Goal: Task Accomplishment & Management: Complete application form

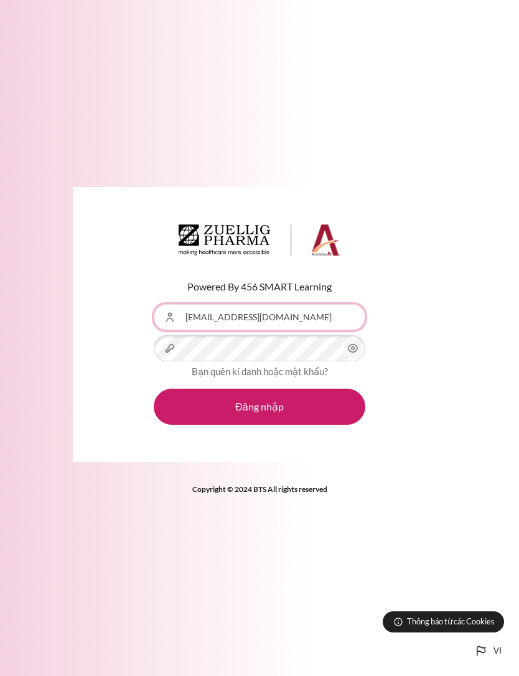
click at [287, 330] on input "[EMAIL_ADDRESS][DOMAIN_NAME]" at bounding box center [259, 317] width 211 height 26
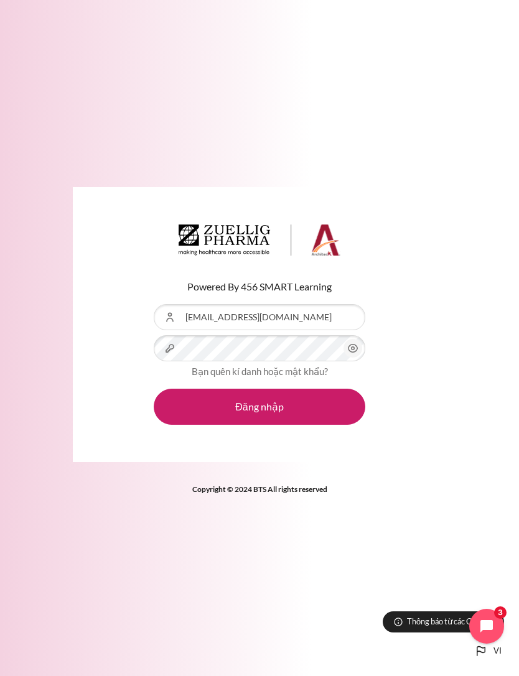
click at [351, 356] on icon "Nội dung" at bounding box center [352, 348] width 15 height 15
click at [313, 425] on button "Đăng nhập" at bounding box center [259, 407] width 211 height 36
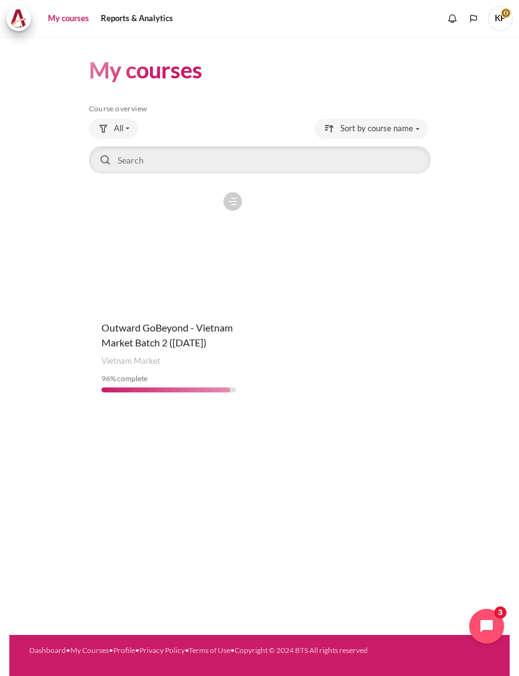
click at [185, 272] on figure "Content" at bounding box center [169, 248] width 160 height 124
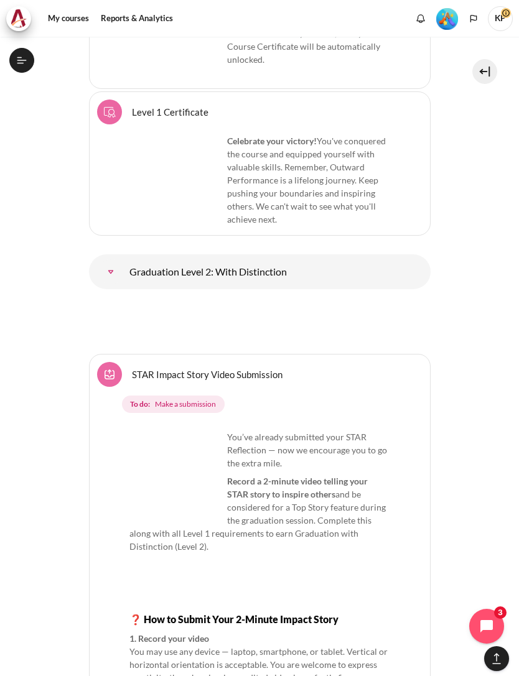
scroll to position [5008, 0]
click at [204, 399] on span "Make a submission" at bounding box center [185, 404] width 61 height 11
click at [239, 369] on link "STAR Impact Story Video Submission Assignment" at bounding box center [207, 375] width 151 height 12
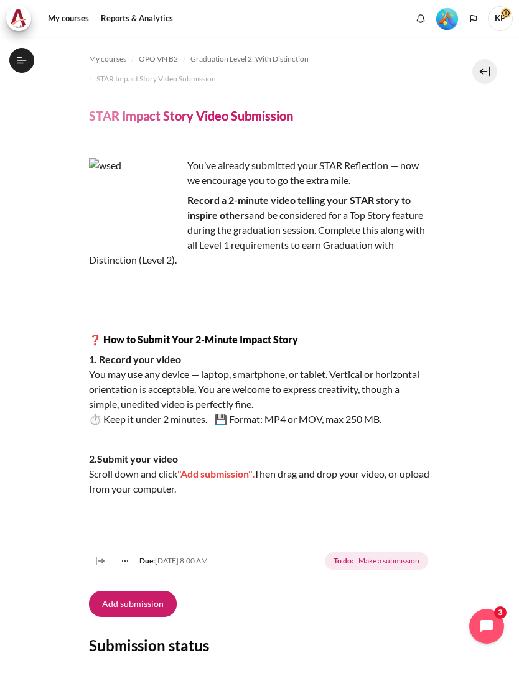
scroll to position [1272, 0]
click at [148, 597] on button "Add submission" at bounding box center [133, 604] width 88 height 26
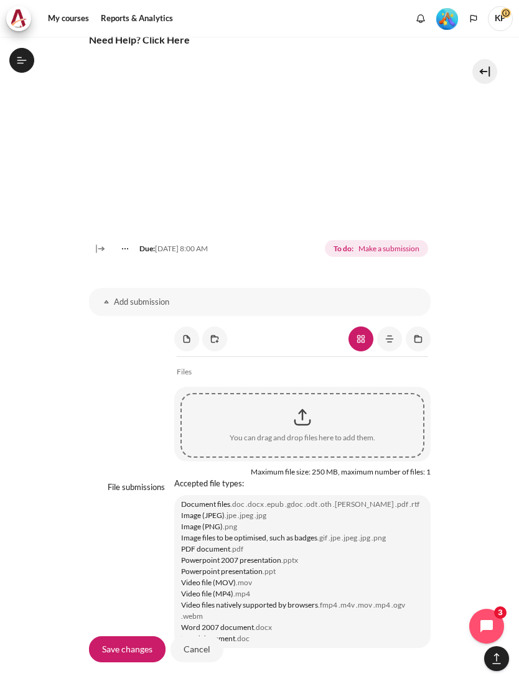
scroll to position [792, 0]
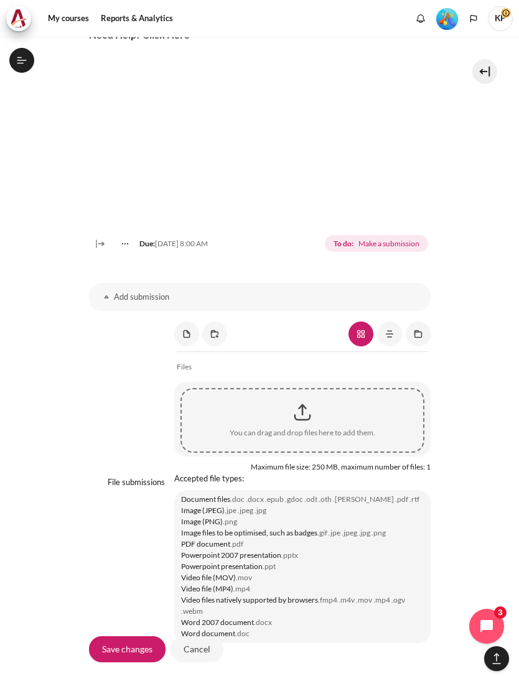
click at [325, 428] on div "Content" at bounding box center [302, 412] width 241 height 31
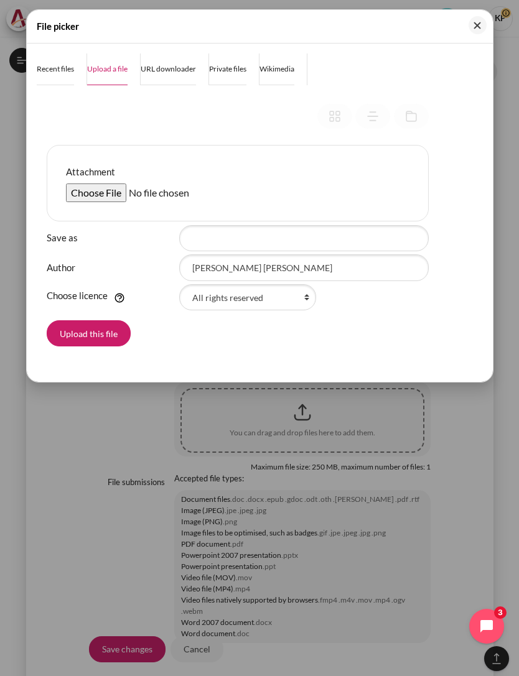
click at [113, 189] on input "Attachment" at bounding box center [161, 192] width 190 height 19
type input "C:\fakepath\Quay video-20250912_224546-Meeting Recording.mp4"
click at [479, 29] on button "Close" at bounding box center [477, 25] width 18 height 18
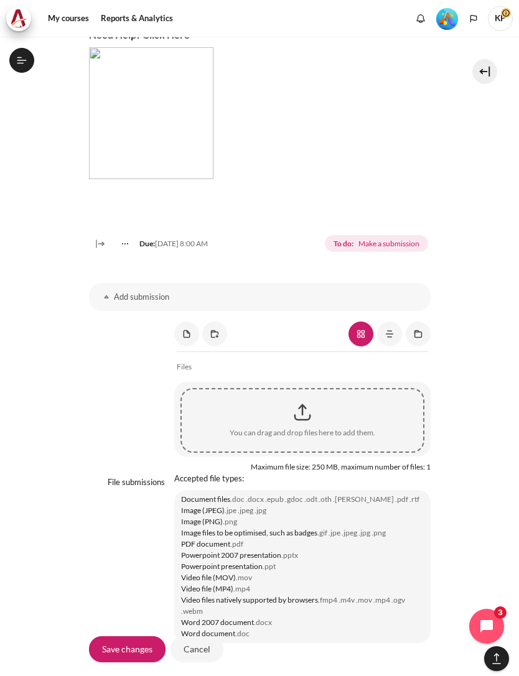
click at [303, 428] on div "Content" at bounding box center [302, 412] width 241 height 31
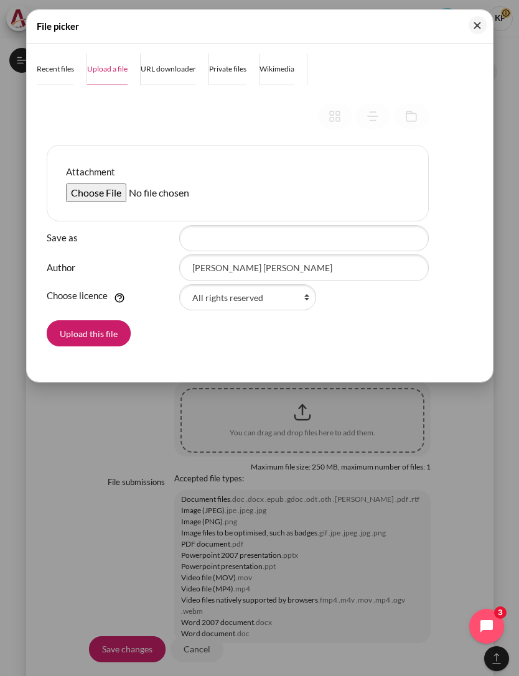
scroll to position [1272, 0]
click at [100, 194] on input "Attachment" at bounding box center [161, 192] width 190 height 19
type input "C:\fakepath\Quay video-20250912_224546-Meeting Recording.mov"
click at [108, 343] on button "Upload this file" at bounding box center [89, 333] width 84 height 26
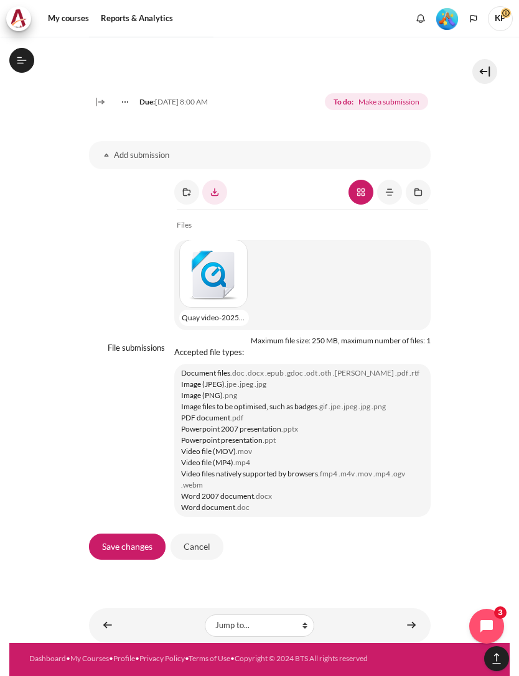
scroll to position [934, 0]
click at [138, 560] on input "Save changes" at bounding box center [127, 547] width 76 height 26
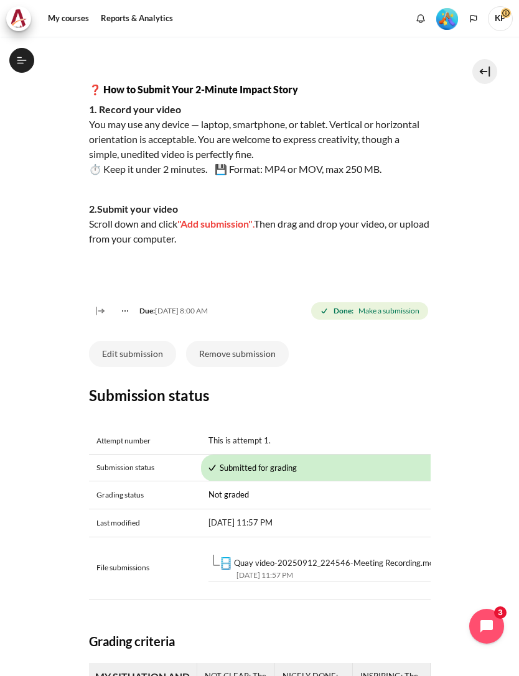
scroll to position [220, 0]
